Goal: Transaction & Acquisition: Purchase product/service

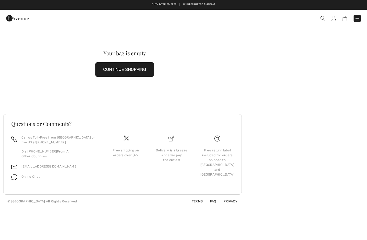
click at [141, 73] on button "CONTINUE SHOPPING" at bounding box center [124, 69] width 59 height 15
click at [140, 70] on button "CONTINUE SHOPPING" at bounding box center [124, 69] width 59 height 15
click at [357, 21] on img at bounding box center [357, 18] width 5 height 5
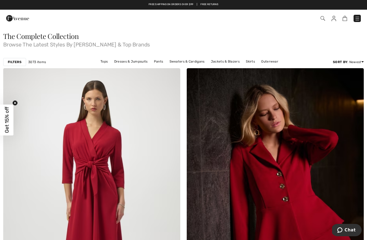
click at [349, 78] on link "Price: Low to High" at bounding box center [342, 77] width 34 height 8
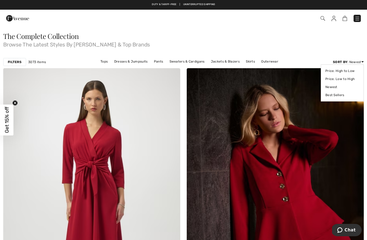
click at [339, 78] on link "Price: Low to High" at bounding box center [342, 79] width 34 height 8
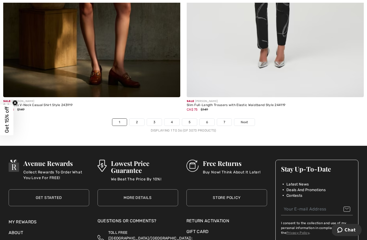
scroll to position [5207, 0]
click at [246, 120] on span "Next" at bounding box center [244, 122] width 7 height 5
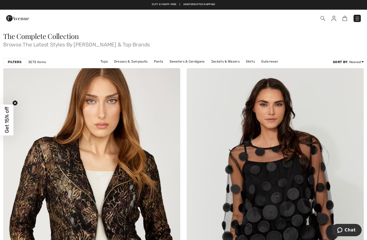
click at [107, 63] on link "Tops" at bounding box center [104, 61] width 13 height 7
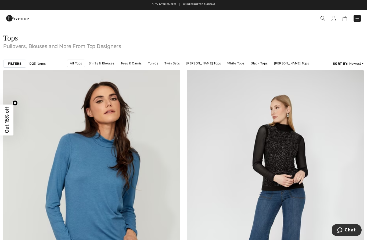
click at [16, 67] on div "Filters" at bounding box center [14, 64] width 23 height 8
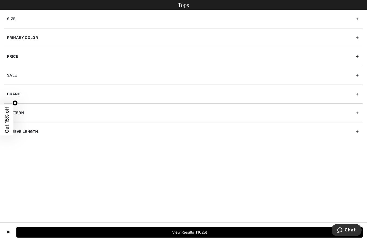
click at [357, 76] on div "Sale" at bounding box center [183, 75] width 358 height 19
click at [8, 87] on input "Show only sale items" at bounding box center [9, 87] width 4 height 4
checkbox input "true"
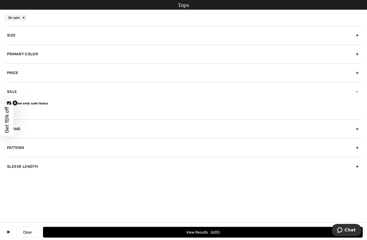
click at [211, 231] on span "620" at bounding box center [215, 232] width 9 height 5
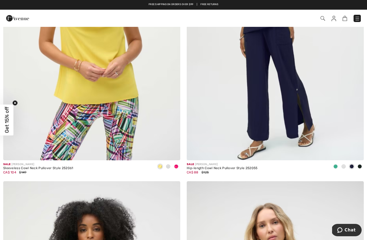
scroll to position [4300, 0]
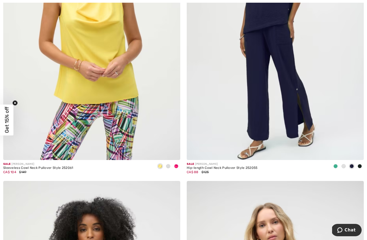
click at [236, 163] on div "Sale JOSEPH RIBKOFF" at bounding box center [222, 164] width 71 height 4
click at [297, 135] on img at bounding box center [275, 27] width 177 height 266
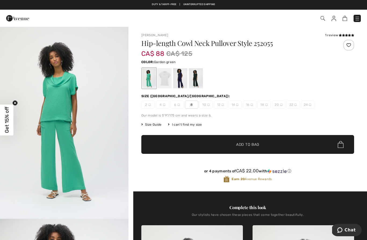
click at [185, 82] on div at bounding box center [180, 78] width 14 height 20
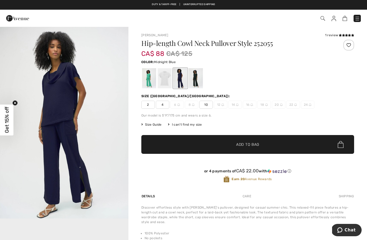
click at [200, 80] on div at bounding box center [196, 78] width 14 height 20
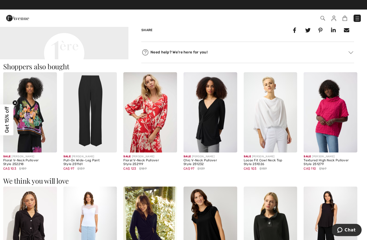
scroll to position [262, 0]
click at [99, 159] on div "Pull-On Wide-Leg Pant Style 251161" at bounding box center [90, 163] width 54 height 8
click at [103, 128] on img at bounding box center [90, 112] width 54 height 80
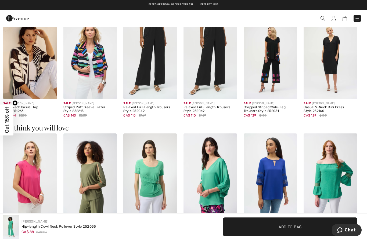
scroll to position [515, 0]
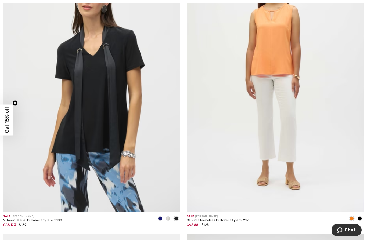
scroll to position [4821, 0]
click at [43, 219] on div "V-Neck Casual Pullover Style 252100" at bounding box center [32, 220] width 59 height 4
click at [159, 216] on span at bounding box center [160, 218] width 4 height 4
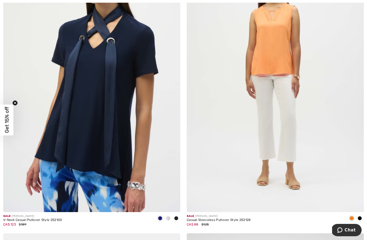
click at [168, 216] on span at bounding box center [168, 218] width 4 height 4
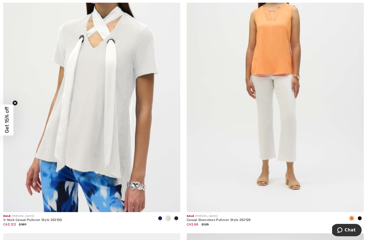
click at [175, 216] on span at bounding box center [176, 218] width 4 height 4
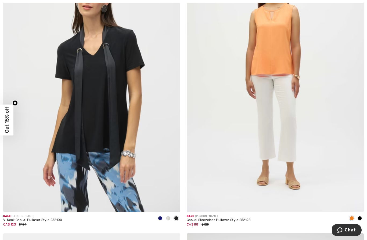
click at [159, 217] on span at bounding box center [160, 218] width 4 height 4
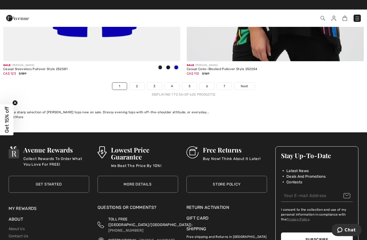
scroll to position [5258, 0]
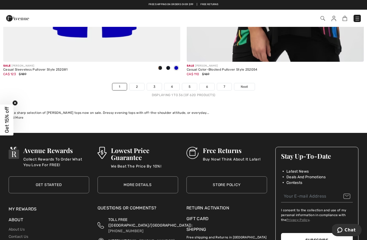
click at [243, 86] on link "Next" at bounding box center [244, 86] width 20 height 7
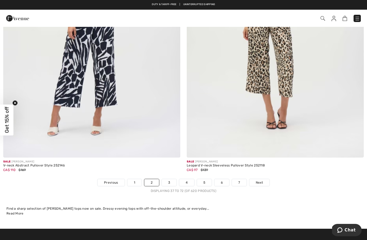
scroll to position [5162, 0]
click at [262, 181] on span "Next" at bounding box center [259, 183] width 7 height 5
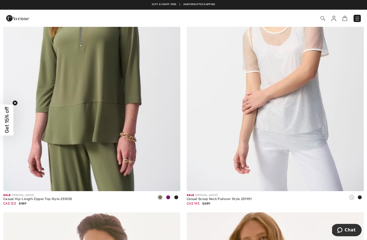
scroll to position [3694, 0]
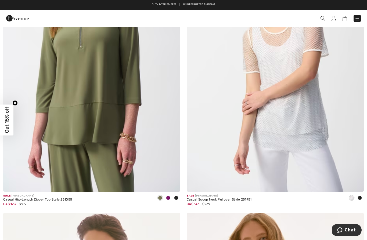
click at [169, 198] on div at bounding box center [168, 198] width 8 height 9
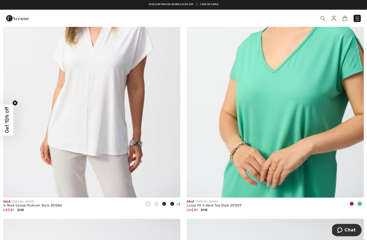
scroll to position [4545, 0]
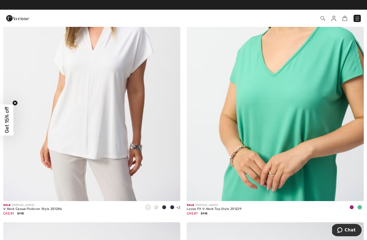
click at [115, 157] on img at bounding box center [91, 69] width 177 height 266
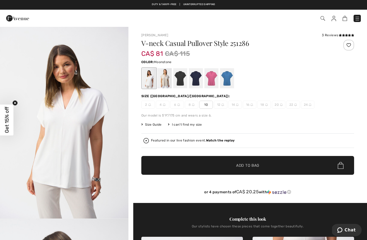
click at [164, 85] on div at bounding box center [165, 78] width 14 height 20
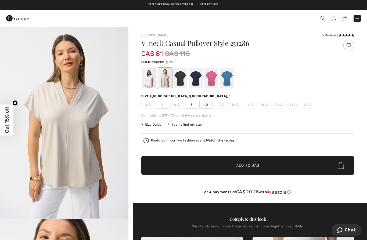
click at [211, 83] on div at bounding box center [211, 78] width 14 height 20
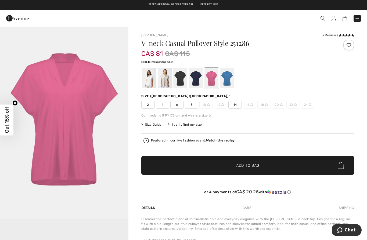
click at [231, 80] on div at bounding box center [227, 78] width 14 height 20
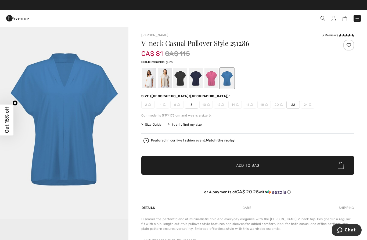
click at [210, 82] on div at bounding box center [211, 78] width 14 height 20
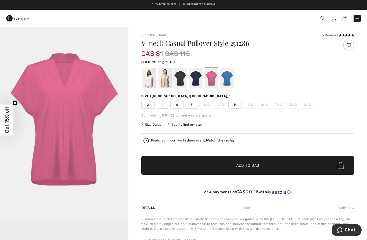
click at [199, 83] on div at bounding box center [196, 78] width 14 height 20
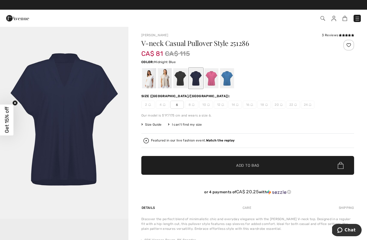
click at [184, 80] on div at bounding box center [180, 78] width 14 height 20
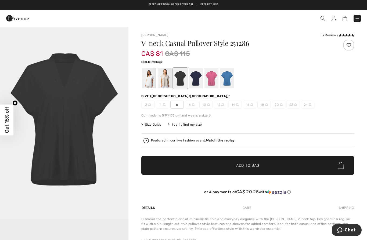
click at [173, 80] on div at bounding box center [180, 78] width 14 height 20
click at [164, 85] on div at bounding box center [165, 78] width 14 height 20
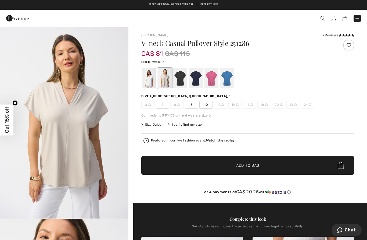
click at [152, 81] on div at bounding box center [149, 78] width 14 height 20
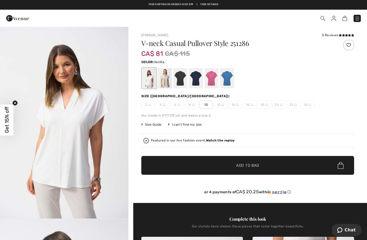
click at [211, 83] on div at bounding box center [211, 78] width 14 height 20
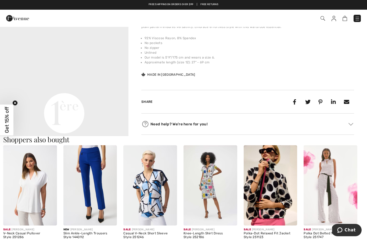
scroll to position [202, 0]
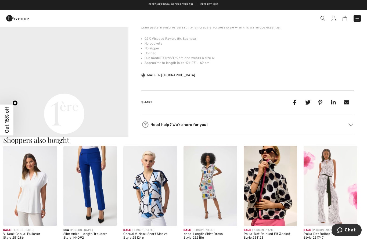
click at [102, 213] on img at bounding box center [90, 186] width 54 height 80
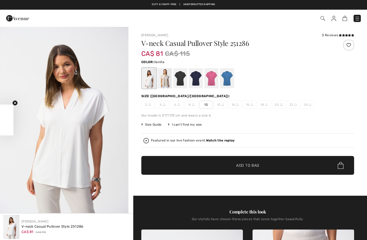
scroll to position [225, 0]
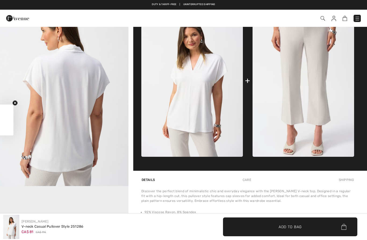
checkbox input "true"
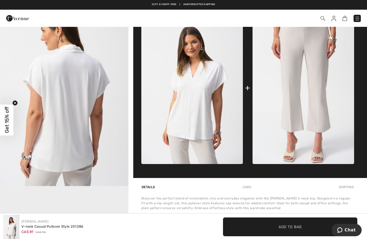
scroll to position [0, 0]
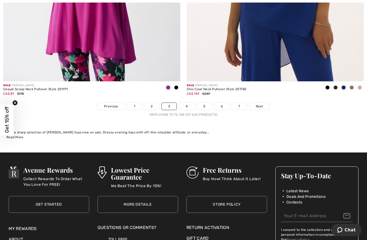
scroll to position [5239, 0]
click at [257, 104] on span "Next" at bounding box center [259, 106] width 7 height 5
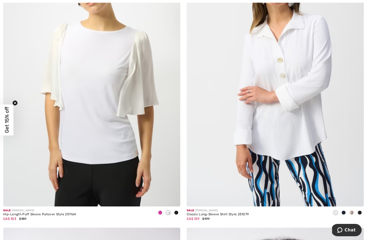
scroll to position [699, 0]
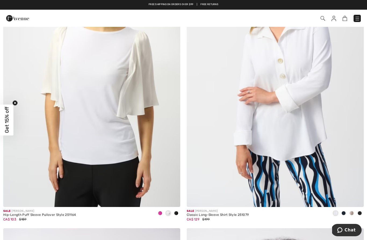
click at [241, 213] on div "Classic Long-Sleeve Shirt Style 251079" at bounding box center [218, 215] width 62 height 4
click at [290, 155] on img at bounding box center [275, 75] width 177 height 266
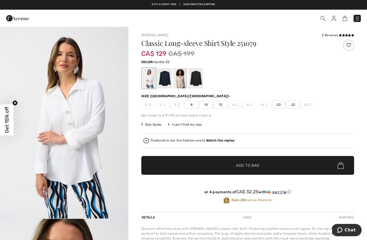
click at [199, 82] on div at bounding box center [196, 78] width 14 height 20
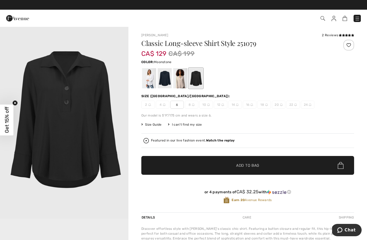
click at [178, 82] on div at bounding box center [180, 78] width 14 height 20
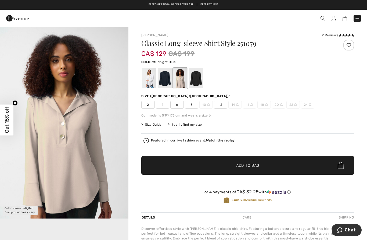
click at [165, 81] on div at bounding box center [165, 78] width 14 height 20
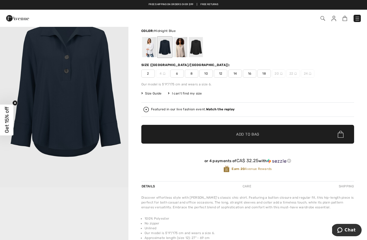
scroll to position [26, 0]
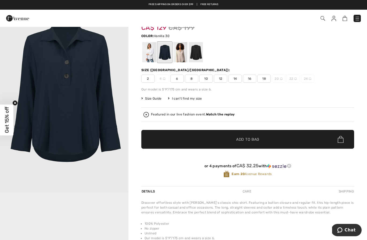
click at [146, 60] on div at bounding box center [149, 52] width 14 height 20
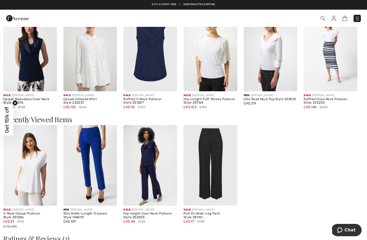
scroll to position [455, 0]
click at [213, 196] on img at bounding box center [211, 165] width 54 height 80
